Goal: Transaction & Acquisition: Purchase product/service

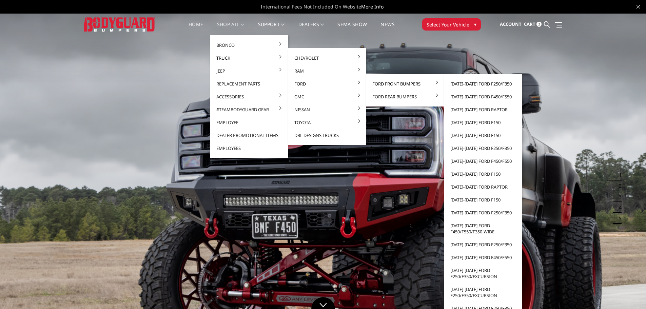
click at [471, 84] on link "[DATE]-[DATE] Ford F250/F350" at bounding box center [483, 83] width 73 height 13
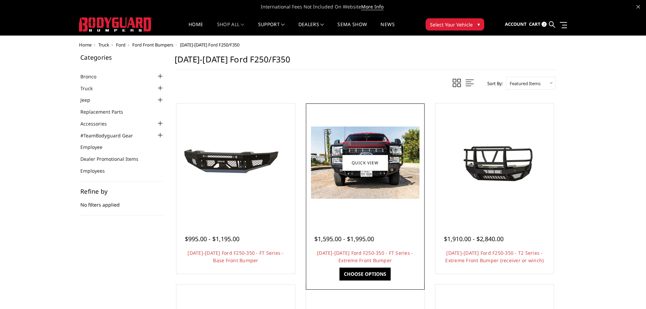
click at [366, 179] on img at bounding box center [365, 162] width 109 height 72
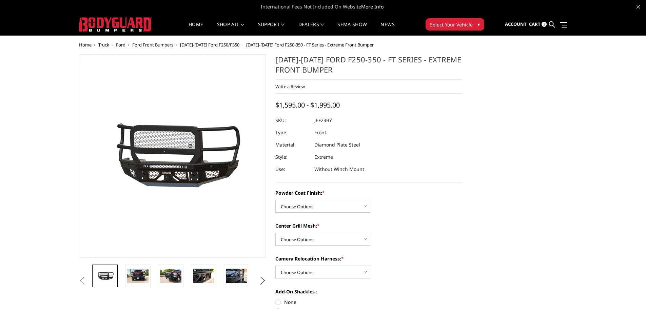
click at [202, 43] on span "[DATE]-[DATE] Ford F250/F350" at bounding box center [209, 45] width 59 height 6
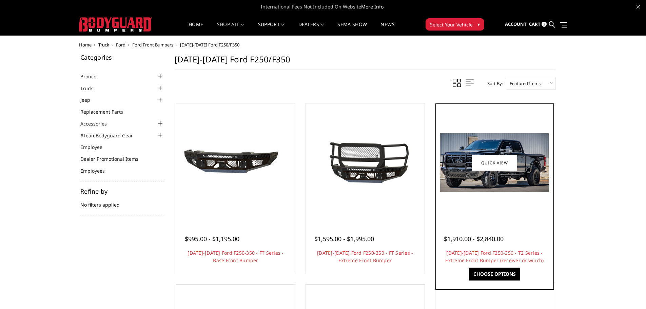
click at [479, 185] on img at bounding box center [494, 162] width 109 height 59
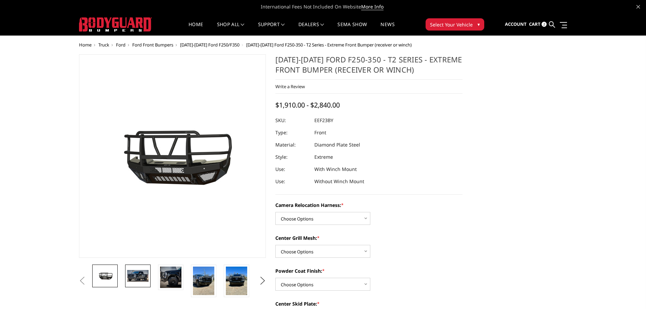
click at [138, 277] on img at bounding box center [137, 276] width 21 height 12
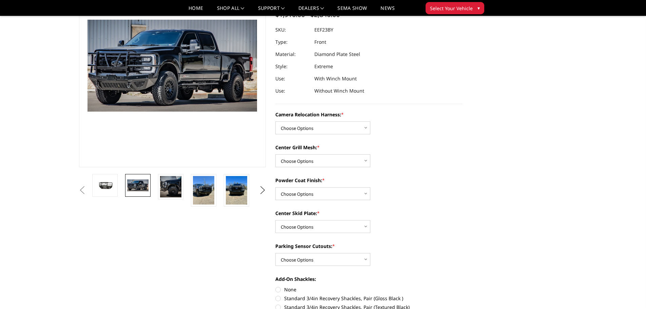
scroll to position [34, 0]
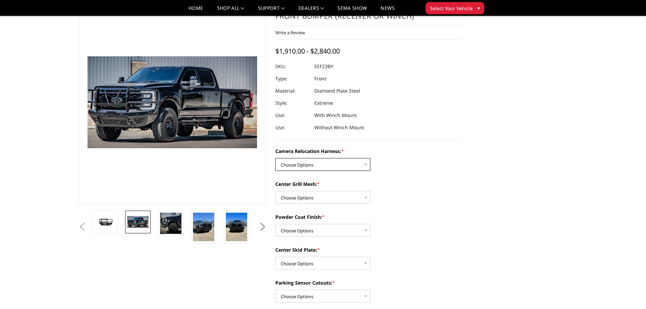
click at [352, 164] on select "Choose Options Without camera harness With camera harness" at bounding box center [322, 164] width 95 height 13
click at [275, 158] on select "Choose Options Without camera harness With camera harness" at bounding box center [322, 164] width 95 height 13
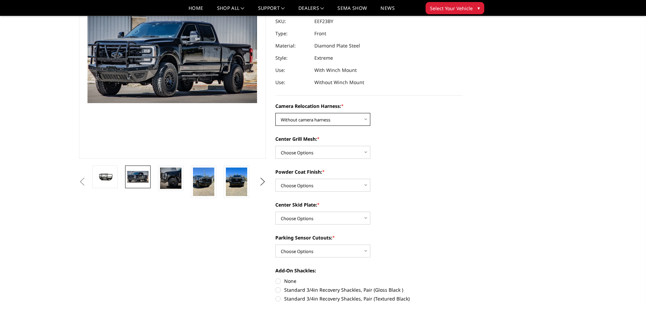
scroll to position [68, 0]
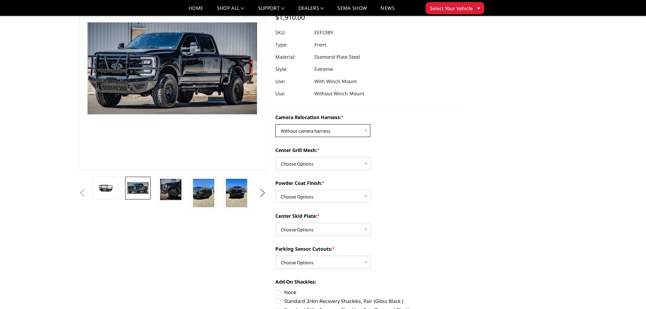
click at [356, 133] on select "Choose Options Without camera harness With camera harness" at bounding box center [322, 130] width 95 height 13
click at [275, 124] on select "Choose Options Without camera harness With camera harness" at bounding box center [322, 130] width 95 height 13
click at [353, 130] on select "Choose Options Without camera harness With camera harness" at bounding box center [322, 130] width 95 height 13
select select "3753"
click at [275, 124] on select "Choose Options Without camera harness With camera harness" at bounding box center [322, 130] width 95 height 13
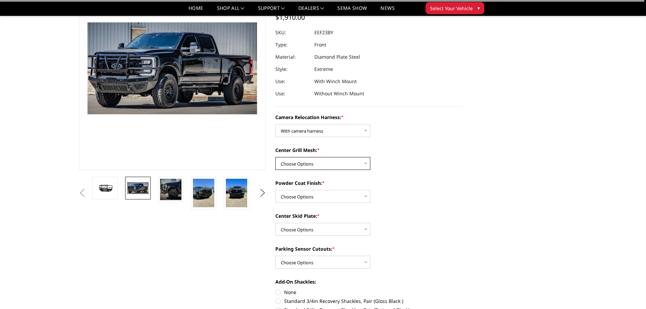
click at [336, 168] on select "Choose Options Without expanded metal With expanded metal" at bounding box center [322, 163] width 95 height 13
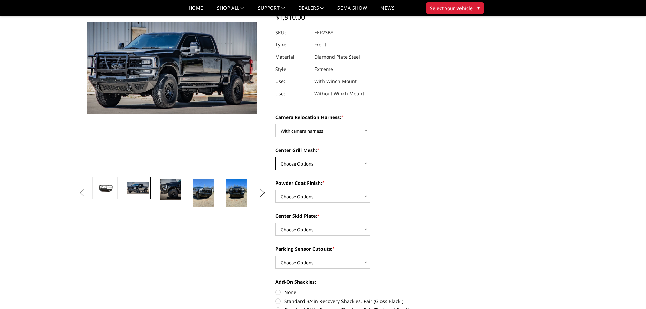
select select "3752"
click at [275, 157] on select "Choose Options Without expanded metal With expanded metal" at bounding box center [322, 163] width 95 height 13
click at [329, 198] on select "Choose Options Textured Black Powder Coat Gloss Black Powder Coat Bare Metal" at bounding box center [322, 196] width 95 height 13
select select "3749"
click at [275, 190] on select "Choose Options Textured Black Powder Coat Gloss Black Powder Coat Bare Metal" at bounding box center [322, 196] width 95 height 13
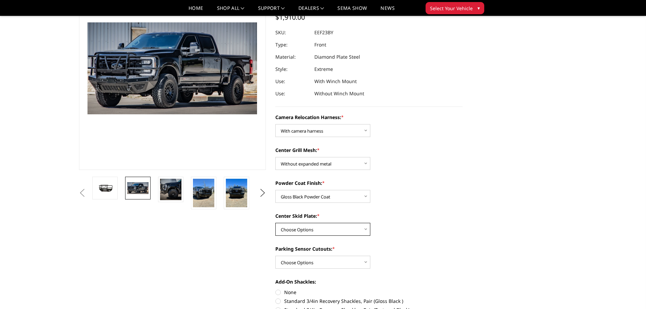
click at [352, 230] on select "Choose Options Winch Mount Skid Plate Standard Skid Plate (included) 2" Receive…" at bounding box center [322, 229] width 95 height 13
select select "3745"
click at [275, 223] on select "Choose Options Winch Mount Skid Plate Standard Skid Plate (included) 2" Receive…" at bounding box center [322, 229] width 95 height 13
click at [351, 262] on select "Choose Options Yes - With Parking Sensor Cutouts" at bounding box center [322, 262] width 95 height 13
select select "3744"
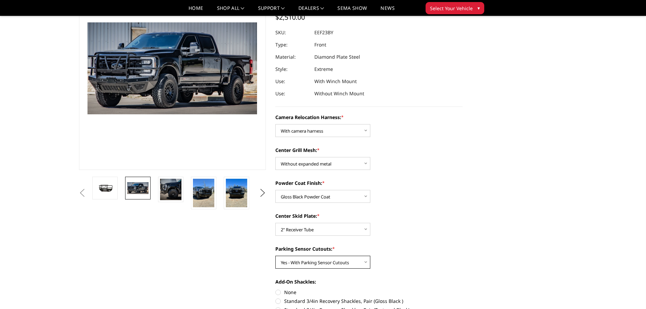
click at [275, 256] on select "Choose Options Yes - With Parking Sensor Cutouts" at bounding box center [322, 262] width 95 height 13
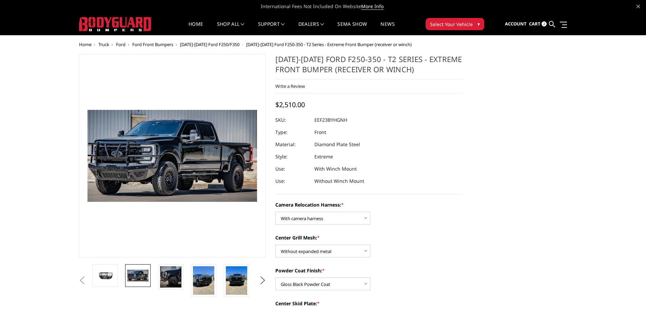
scroll to position [0, 0]
